Goal: Task Accomplishment & Management: Complete application form

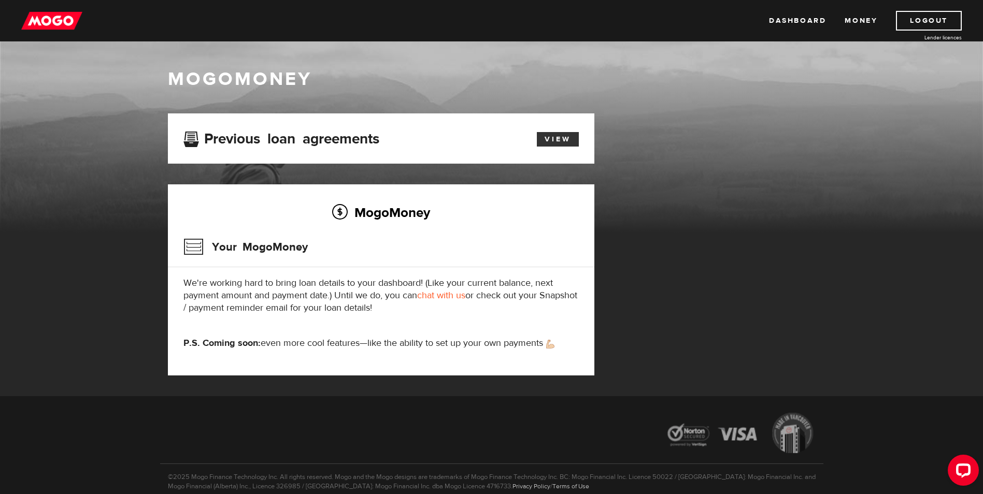
click at [564, 135] on link "View" at bounding box center [558, 139] width 42 height 15
click at [456, 295] on link "chat with us" at bounding box center [441, 296] width 48 height 12
click at [800, 26] on link "Dashboard" at bounding box center [797, 21] width 57 height 20
click at [226, 134] on h3 "Previous loan agreements" at bounding box center [281, 137] width 196 height 13
click at [195, 136] on h3 "Previous loan agreements" at bounding box center [281, 137] width 196 height 13
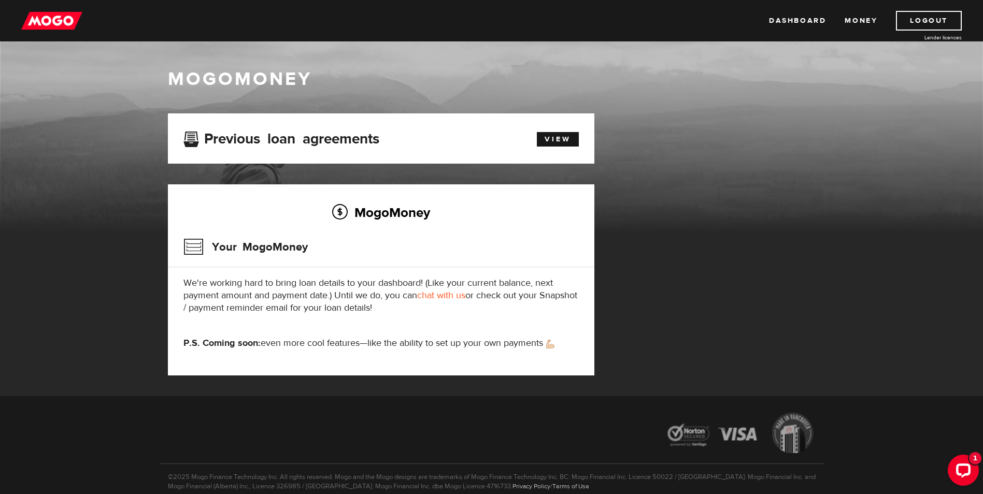
click at [271, 138] on h3 "Previous loan agreements" at bounding box center [281, 137] width 196 height 13
click at [348, 148] on div "Previous loan agreements" at bounding box center [347, 138] width 343 height 19
click at [190, 244] on h3 "Your MogoMoney" at bounding box center [245, 247] width 124 height 27
drag, startPoint x: 265, startPoint y: 239, endPoint x: 354, endPoint y: 266, distance: 93.0
click at [265, 239] on h3 "Your MogoMoney" at bounding box center [245, 247] width 124 height 27
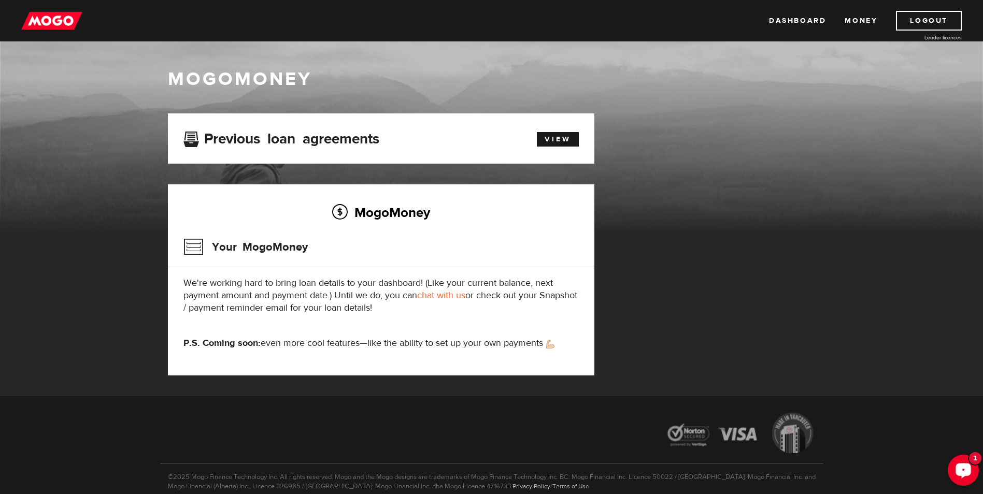
click at [965, 464] on div "Open LiveChat chat widget" at bounding box center [963, 470] width 18 height 18
click at [795, 19] on link "Dashboard" at bounding box center [797, 21] width 57 height 20
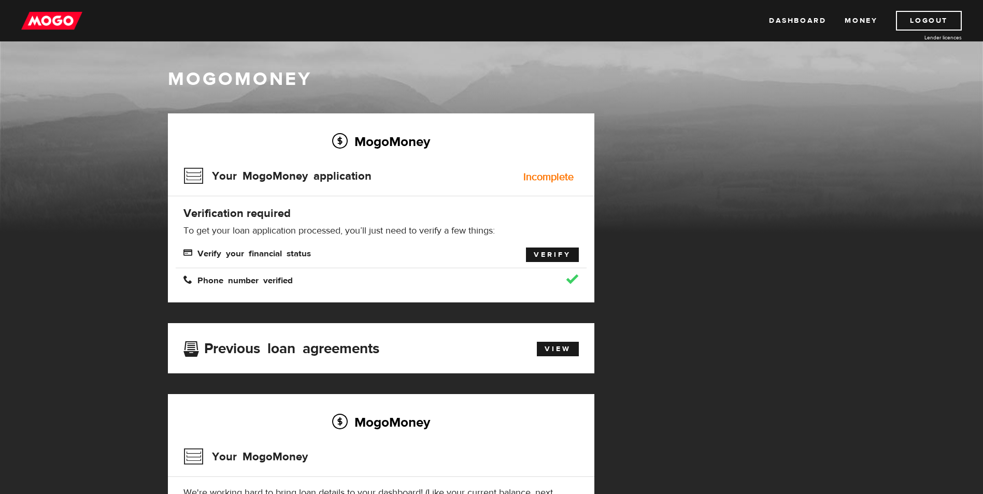
click at [549, 253] on link "Verify" at bounding box center [552, 255] width 53 height 15
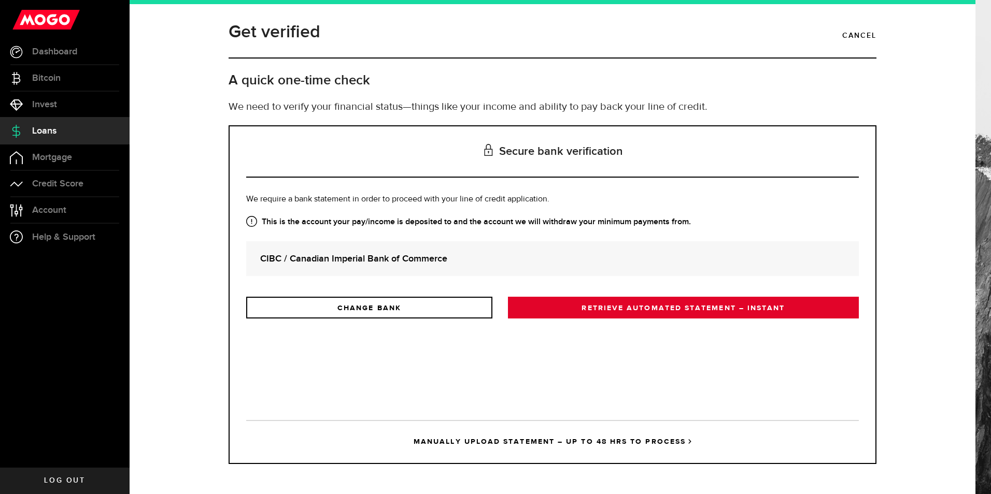
click at [660, 306] on link "RETRIEVE AUTOMATED STATEMENT – INSTANT" at bounding box center [683, 308] width 351 height 22
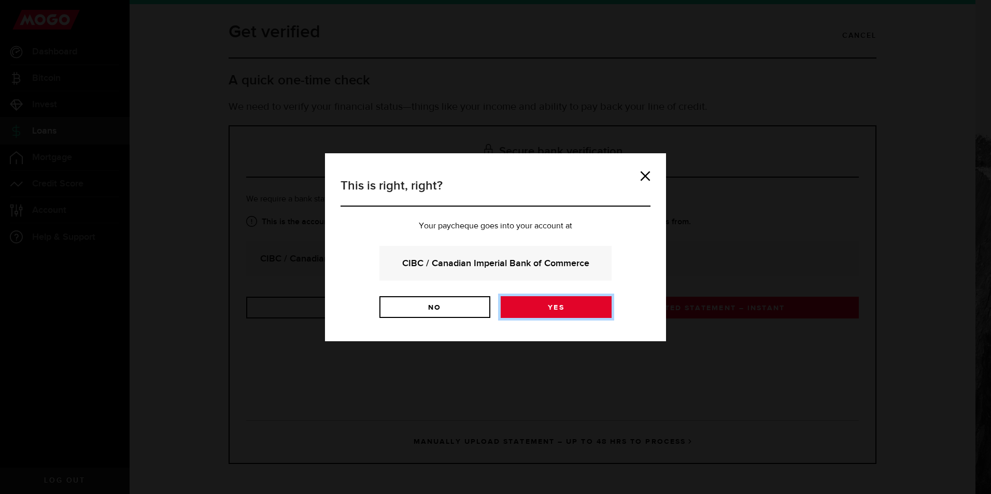
click at [565, 303] on link "Yes" at bounding box center [556, 307] width 111 height 22
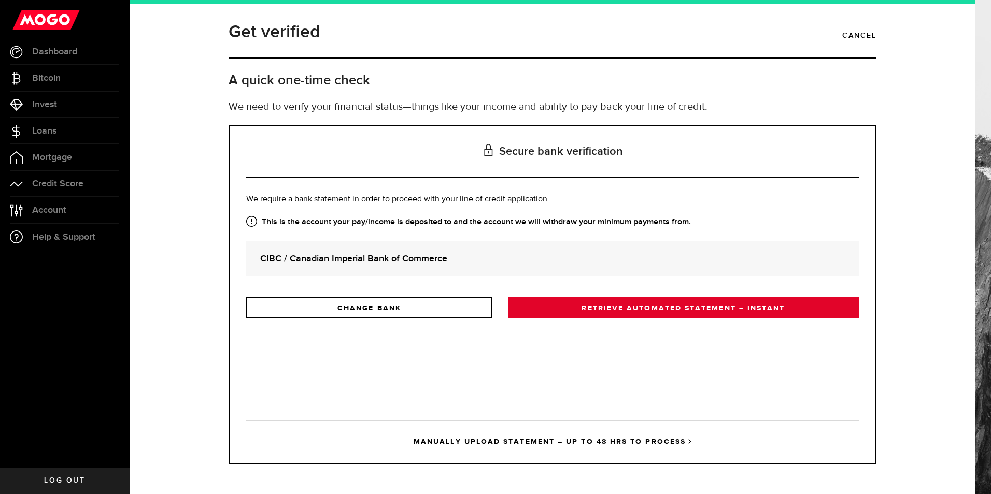
click at [661, 307] on link "RETRIEVE AUTOMATED STATEMENT – INSTANT" at bounding box center [683, 308] width 351 height 22
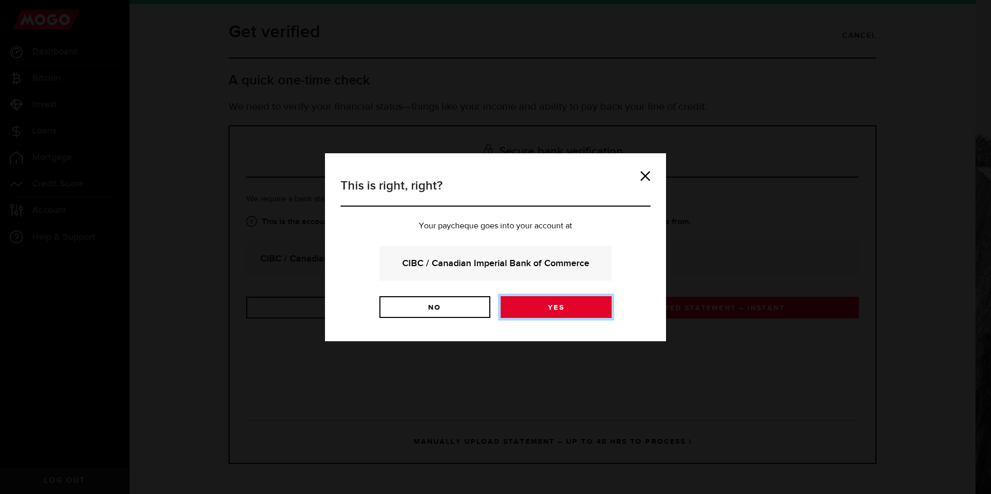
click at [583, 307] on link "Yes" at bounding box center [556, 307] width 111 height 22
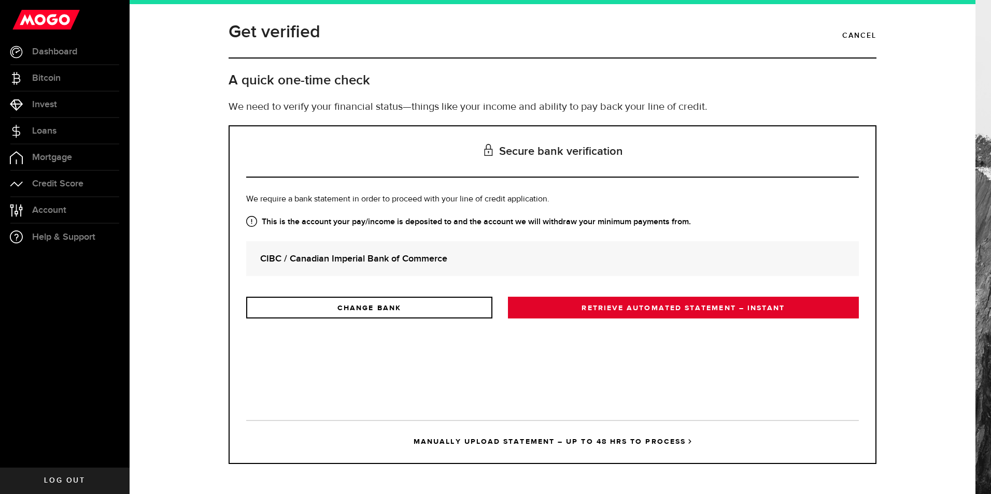
click at [676, 309] on link "RETRIEVE AUTOMATED STATEMENT – INSTANT" at bounding box center [683, 308] width 351 height 22
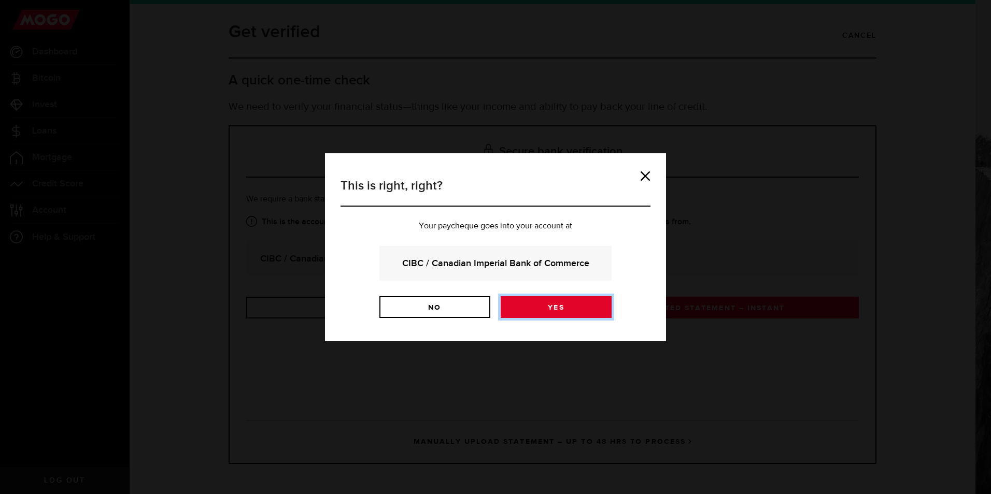
click at [556, 308] on link "Yes" at bounding box center [556, 307] width 111 height 22
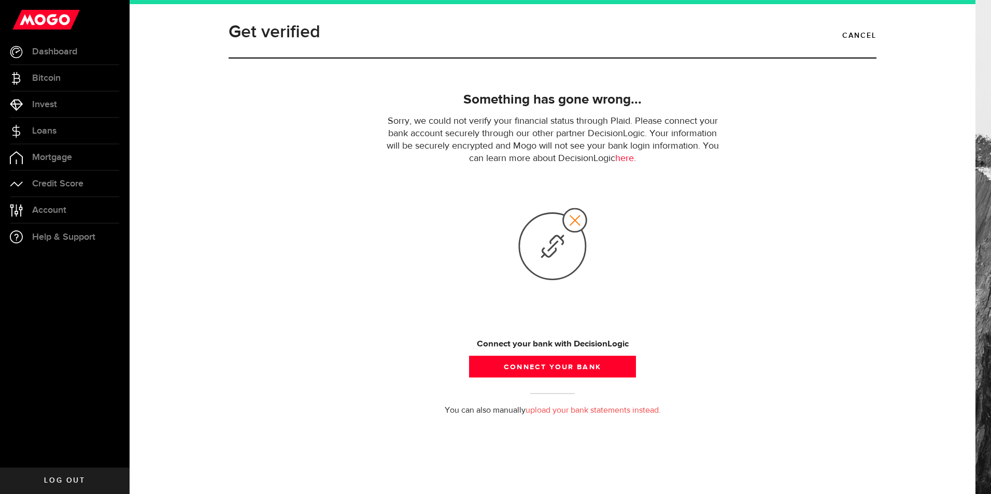
click at [752, 406] on p "You can also manually upload your bank statements instead." at bounding box center [552, 411] width 663 height 12
click at [551, 366] on button "Connect your bank" at bounding box center [552, 367] width 167 height 22
click at [641, 410] on link "upload your bank statements instead." at bounding box center [592, 411] width 135 height 8
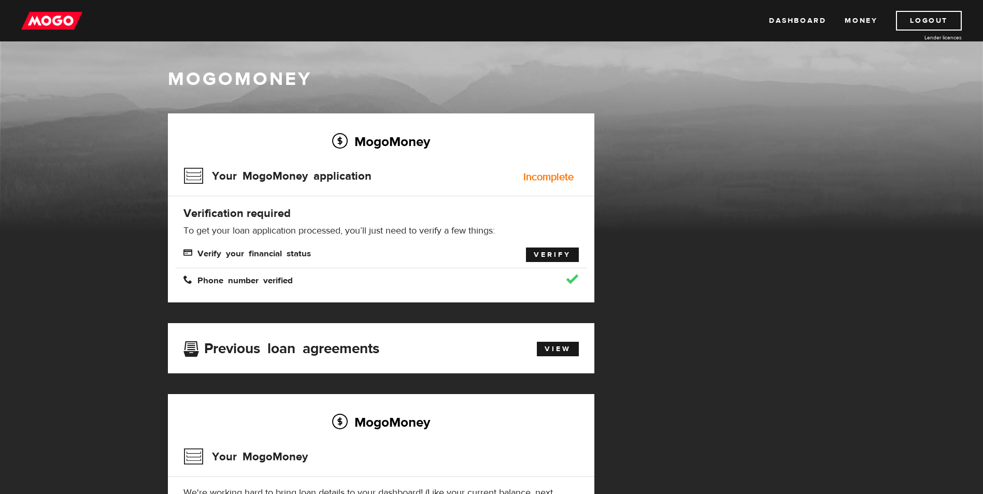
click at [555, 254] on link "Verify" at bounding box center [552, 255] width 53 height 15
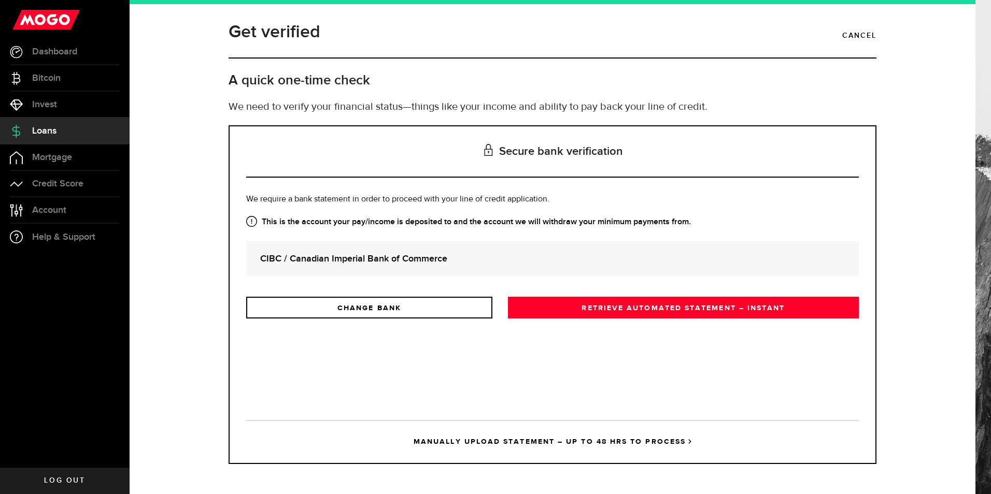
click at [503, 443] on link "MANUALLY UPLOAD STATEMENT – UP TO 48 HRS TO PROCESS" at bounding box center [552, 441] width 612 height 43
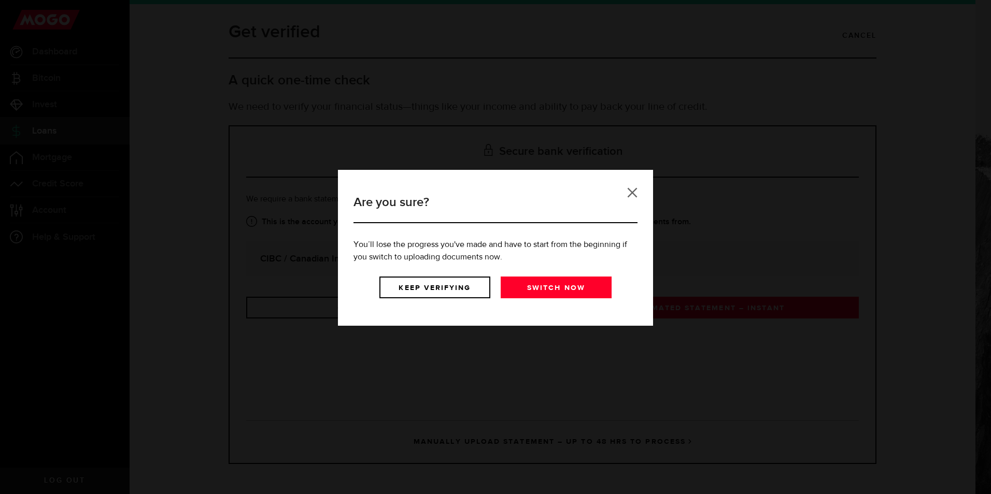
click at [631, 192] on link at bounding box center [632, 193] width 10 height 10
